Goal: Task Accomplishment & Management: Use online tool/utility

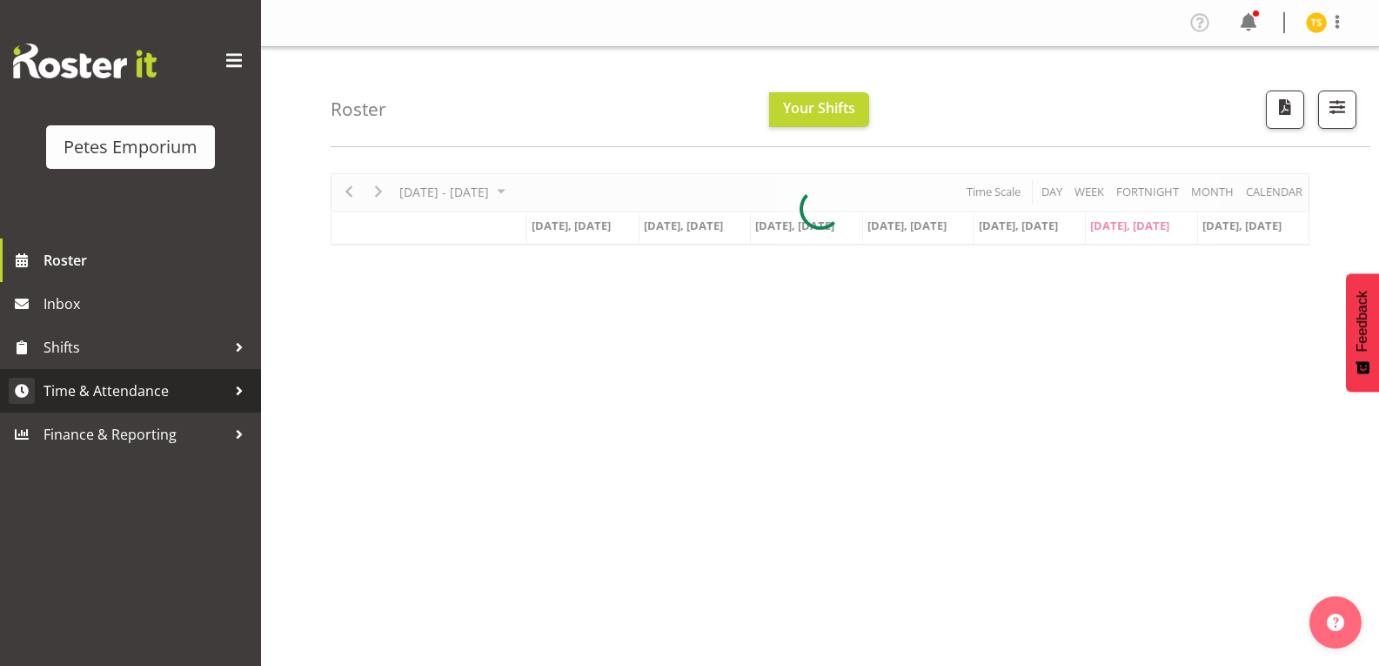
click at [126, 398] on span "Time & Attendance" at bounding box center [135, 391] width 183 height 26
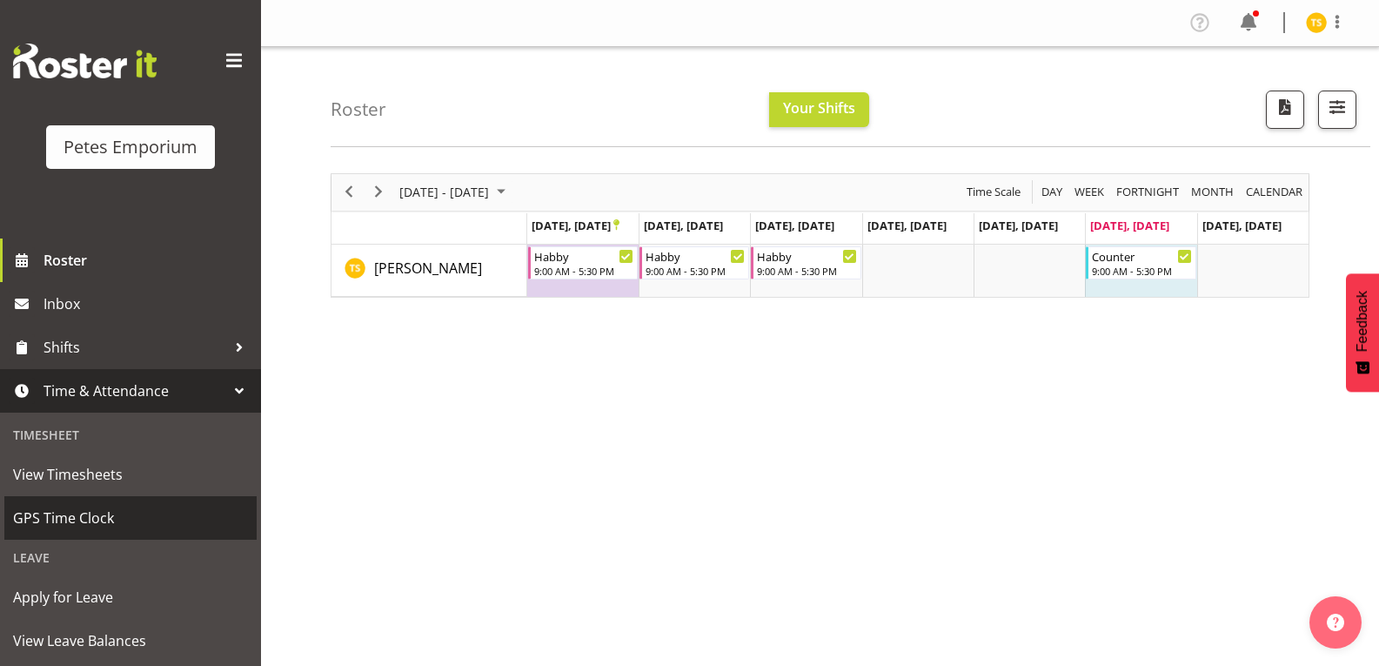
click at [97, 522] on span "GPS Time Clock" at bounding box center [130, 518] width 235 height 26
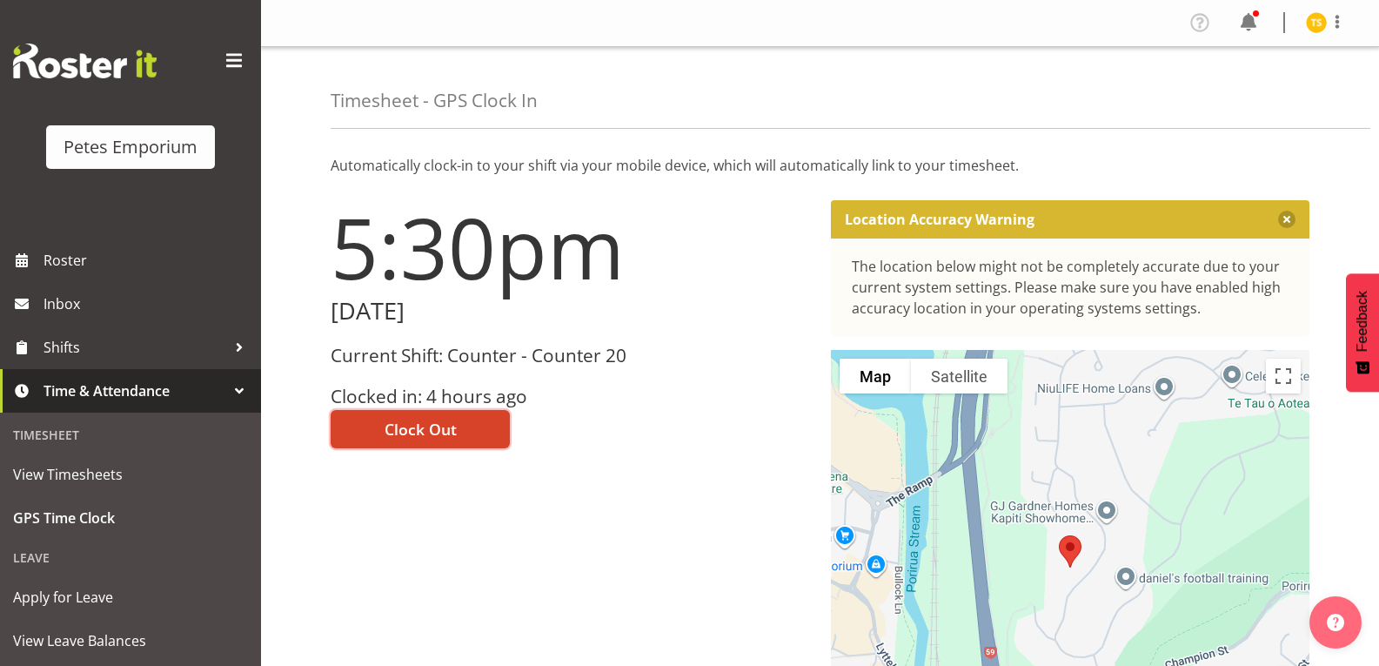
click at [407, 417] on button "Clock Out" at bounding box center [420, 429] width 179 height 38
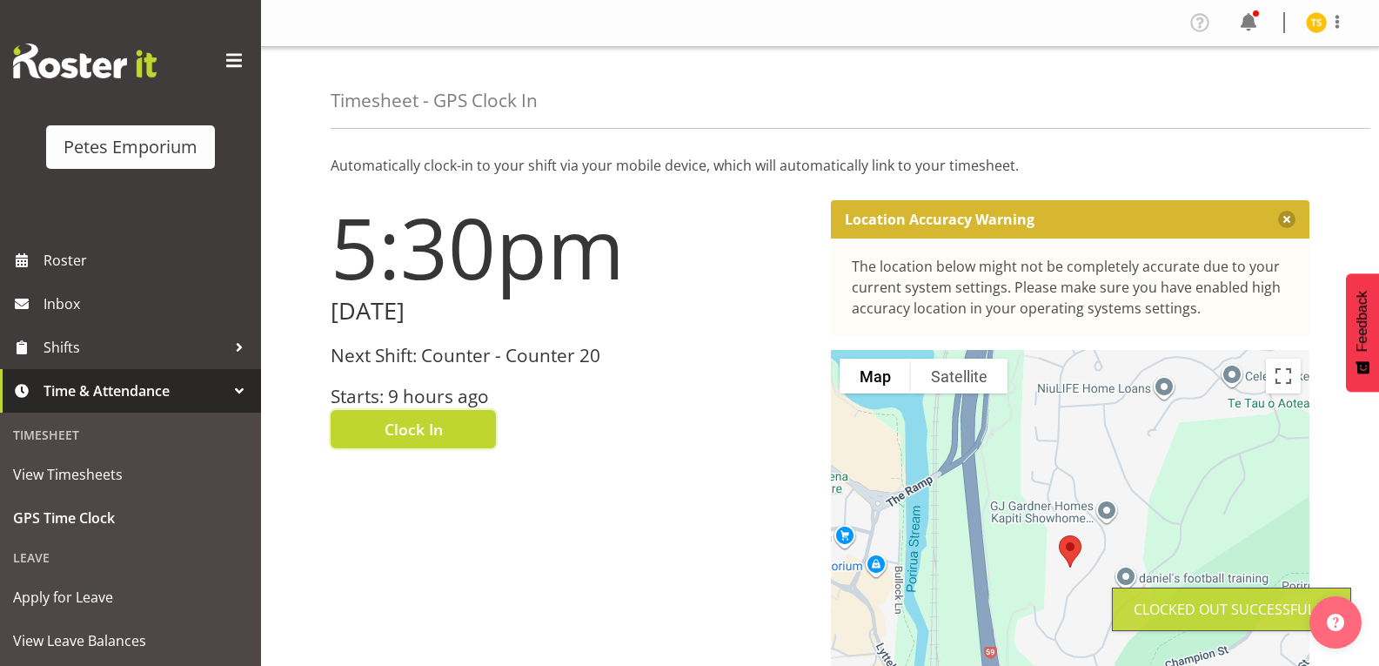
click at [1317, 28] on img at bounding box center [1316, 22] width 21 height 21
click at [1228, 99] on link "Log Out" at bounding box center [1264, 91] width 167 height 31
